Goal: Transaction & Acquisition: Book appointment/travel/reservation

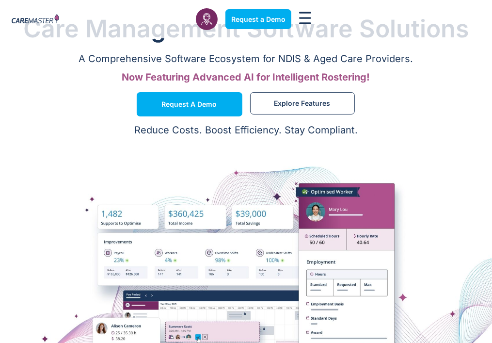
click at [0, 0] on span "Help Centre" at bounding box center [0, 0] width 0 height 0
click at [32, 25] on img at bounding box center [36, 19] width 48 height 11
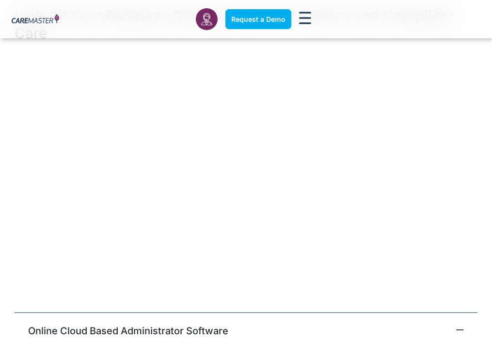
scroll to position [2427, 0]
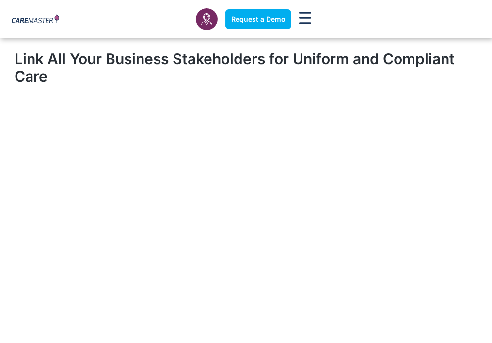
click at [22, 25] on img at bounding box center [36, 19] width 48 height 11
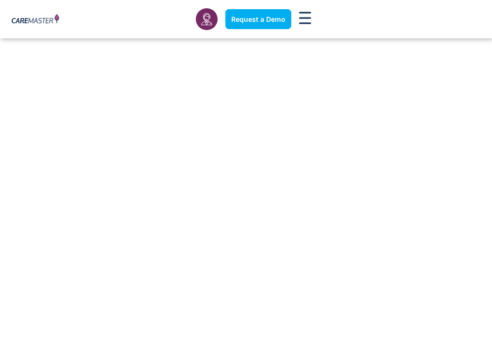
scroll to position [5672, 0]
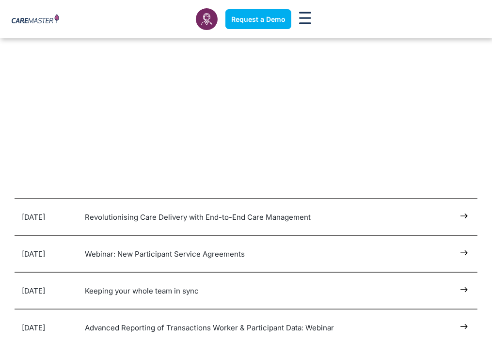
click at [0, 0] on span "What's New" at bounding box center [0, 0] width 0 height 0
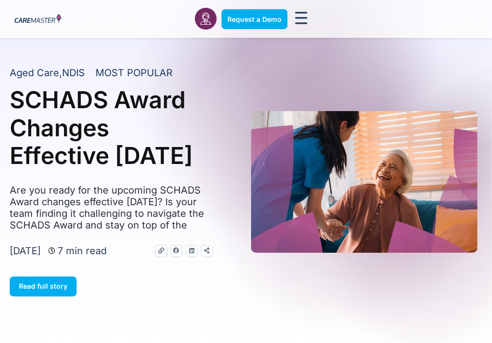
click at [0, 0] on span "Request a Demo" at bounding box center [0, 0] width 0 height 0
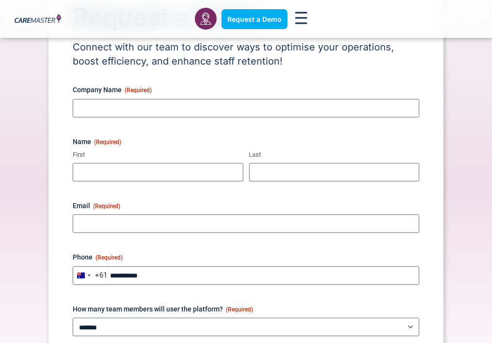
scroll to position [48, 0]
